Goal: Task Accomplishment & Management: Complete application form

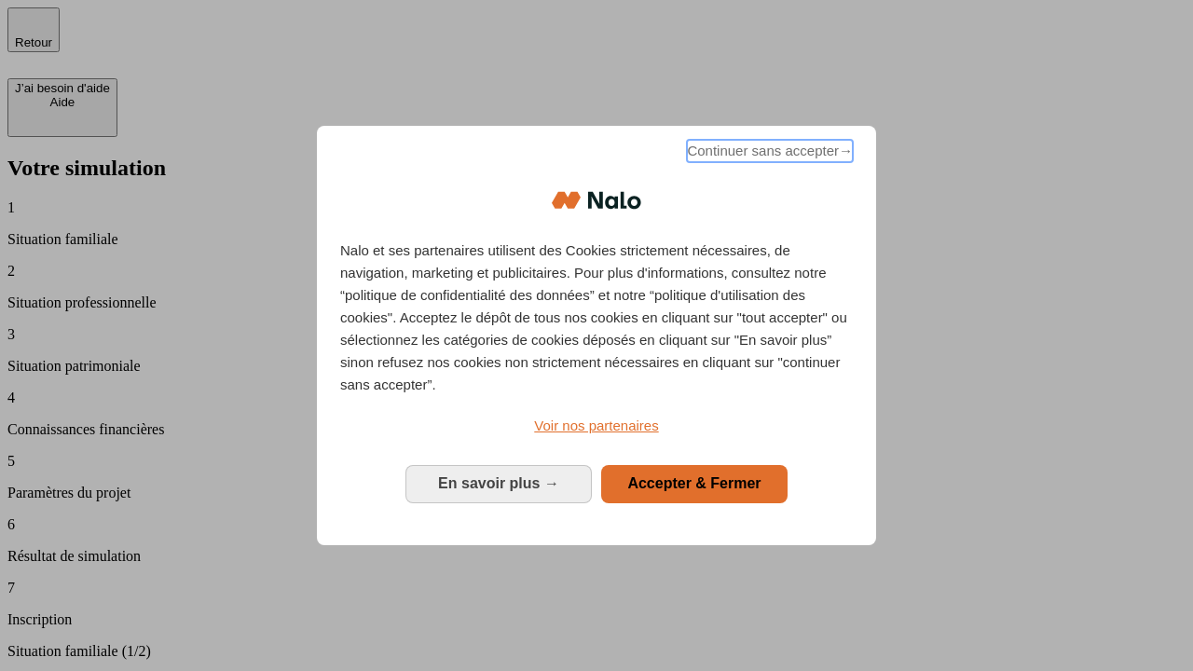
click at [768, 154] on span "Continuer sans accepter →" at bounding box center [770, 151] width 166 height 22
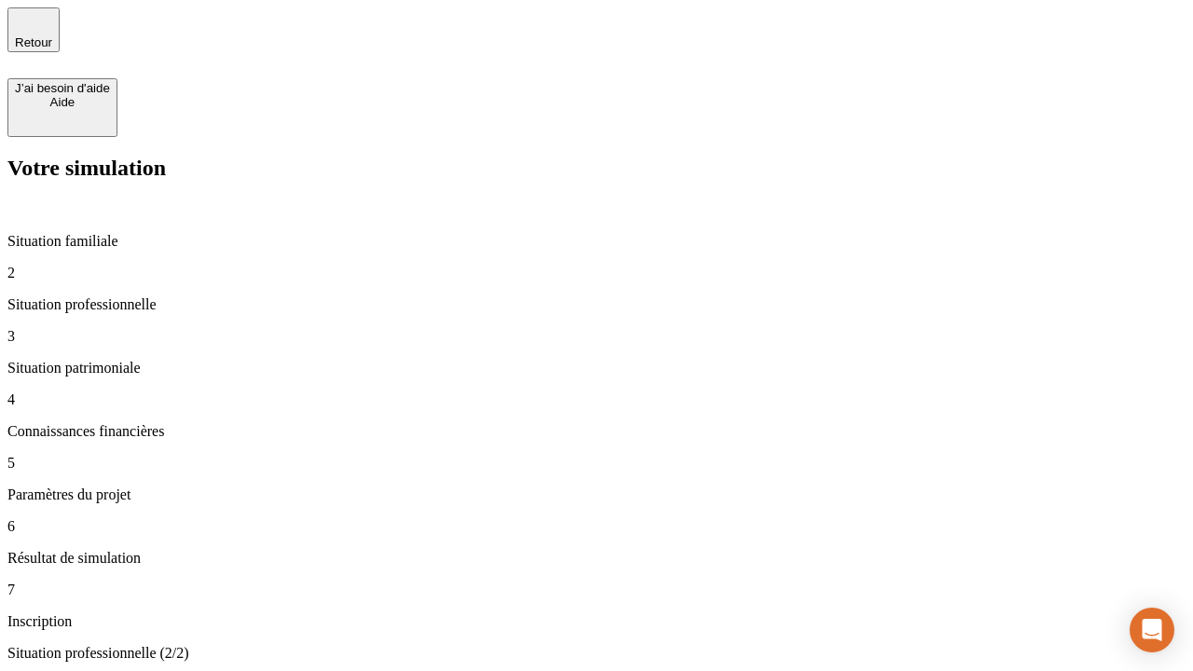
type input "30 000"
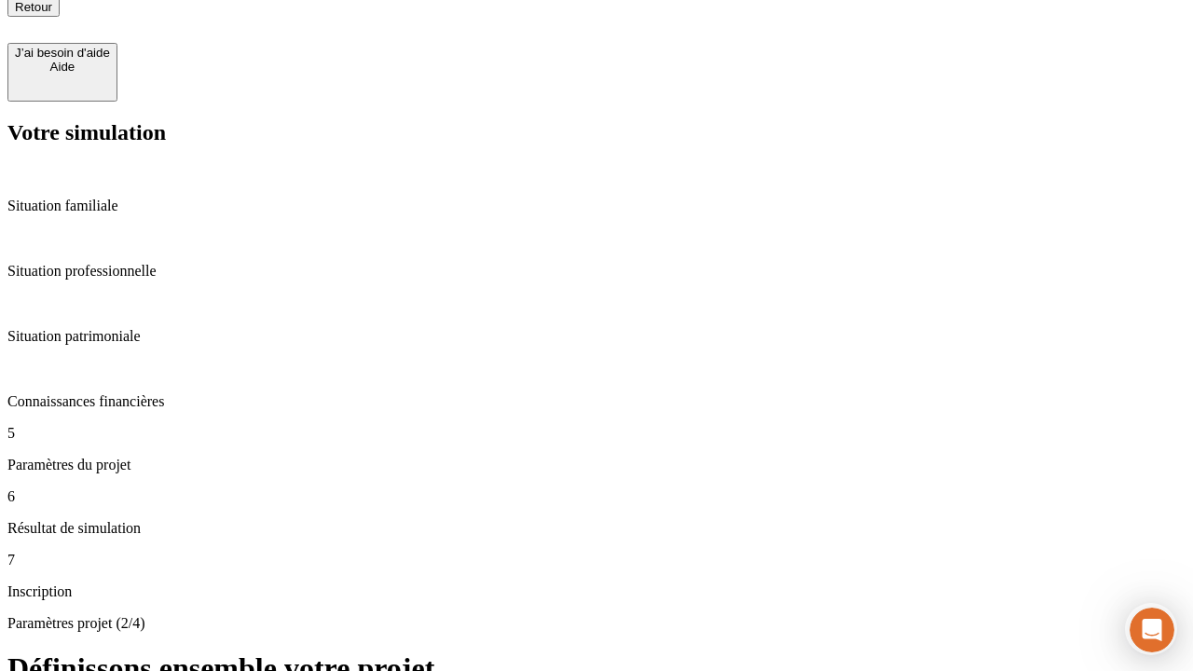
type input "25"
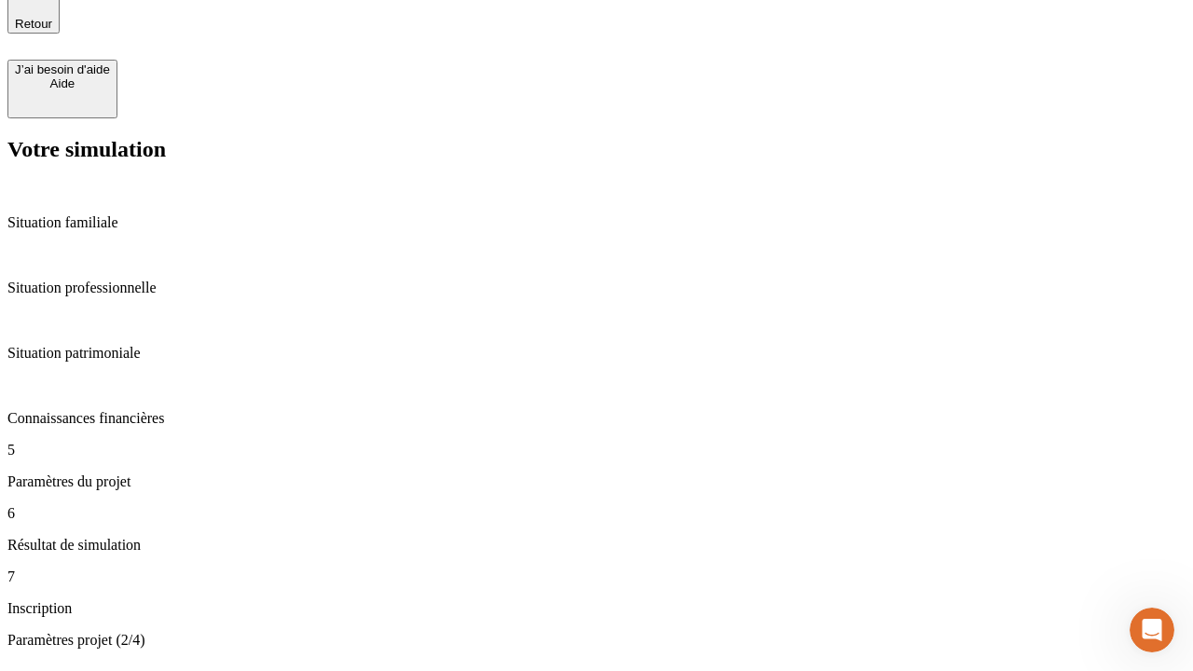
type input "1 000"
type input "640"
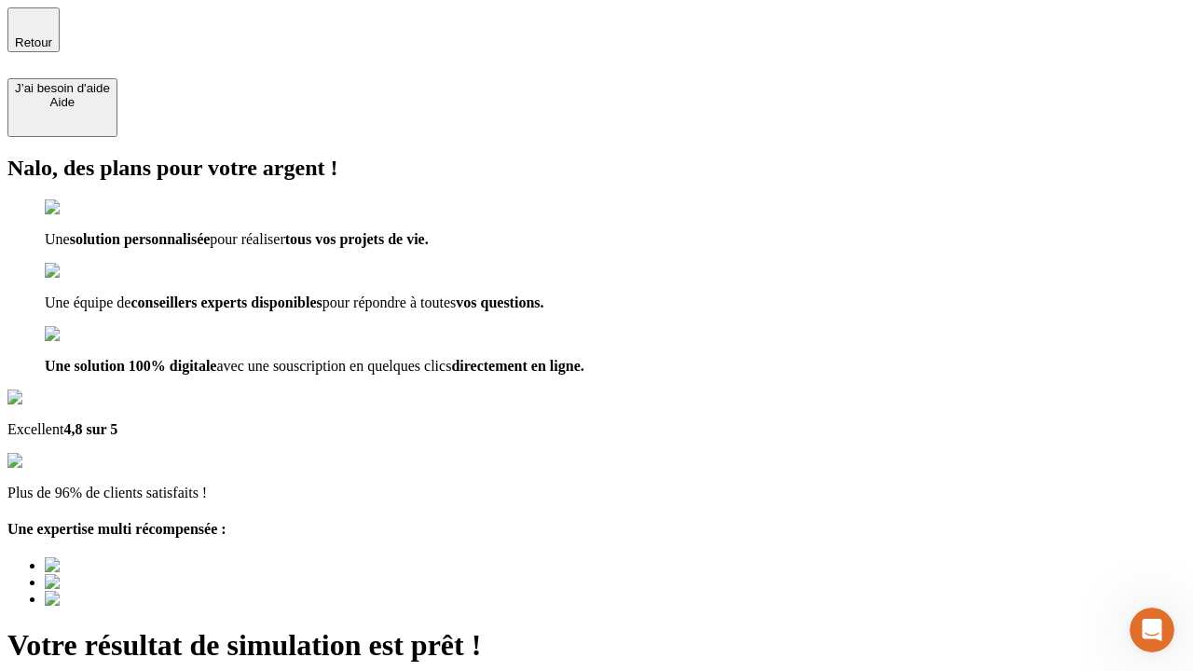
type input "[EMAIL_ADDRESS][PERSON_NAME][DOMAIN_NAME]"
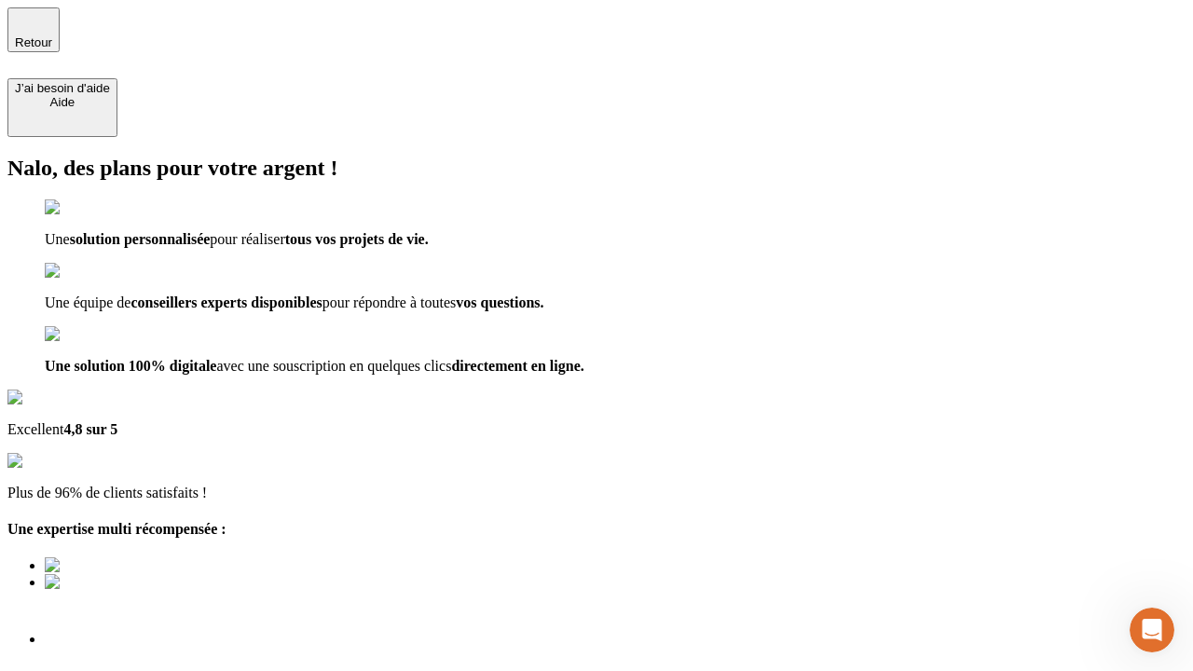
scroll to position [13, 0]
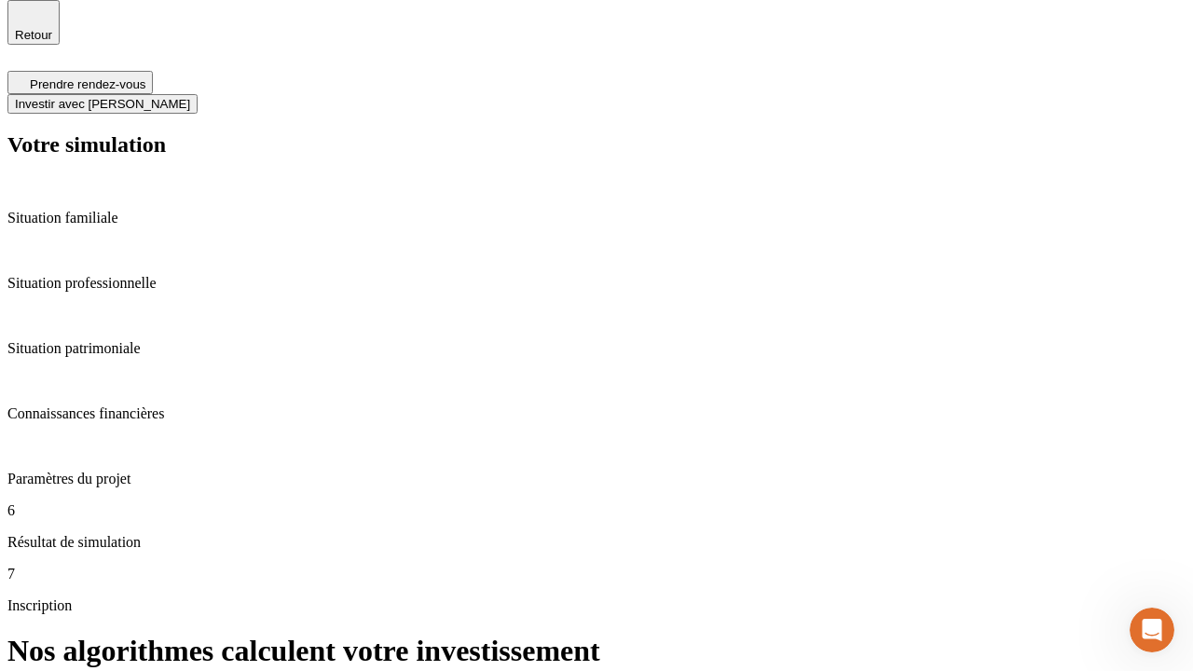
click at [190, 97] on span "Investir avec [PERSON_NAME]" at bounding box center [102, 104] width 175 height 14
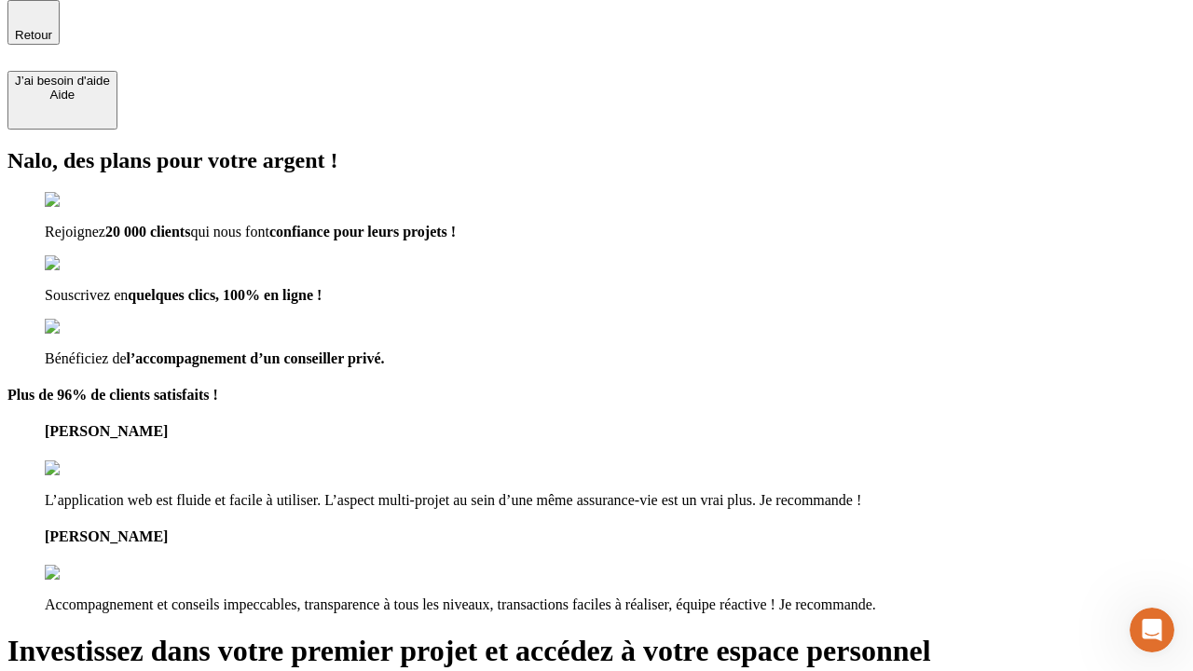
scroll to position [6, 0]
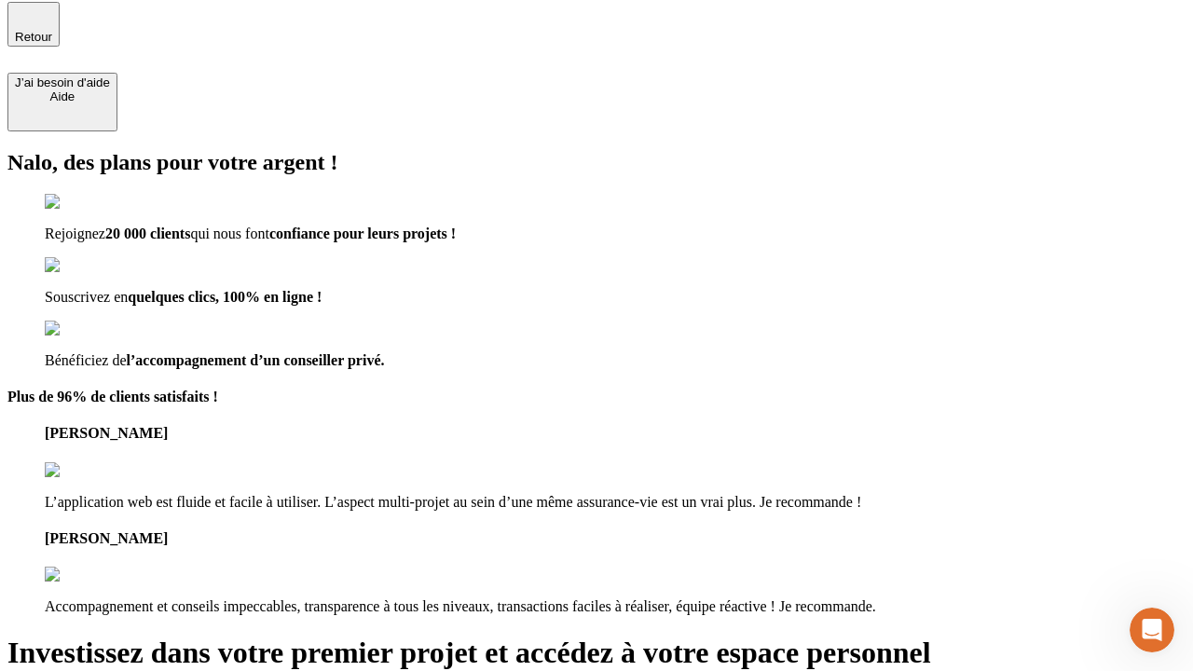
type input "abc"
